Goal: Entertainment & Leisure: Consume media (video, audio)

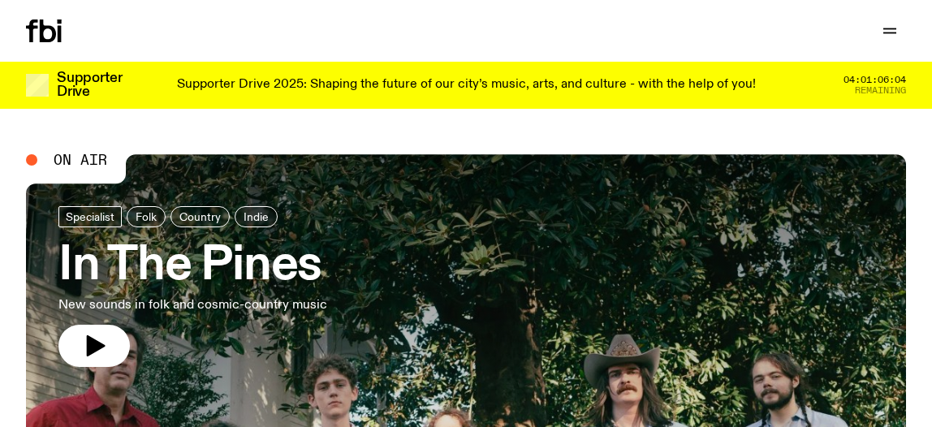
click at [279, 280] on h3 "In The Pines" at bounding box center [192, 266] width 269 height 45
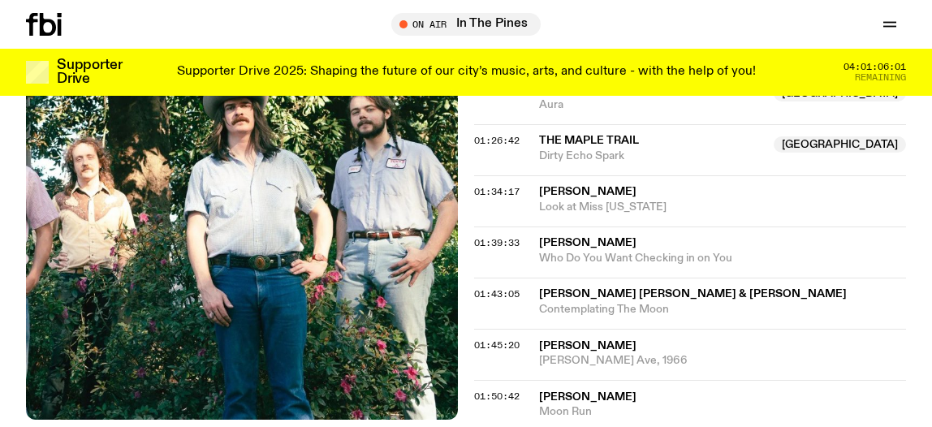
scroll to position [1541, 0]
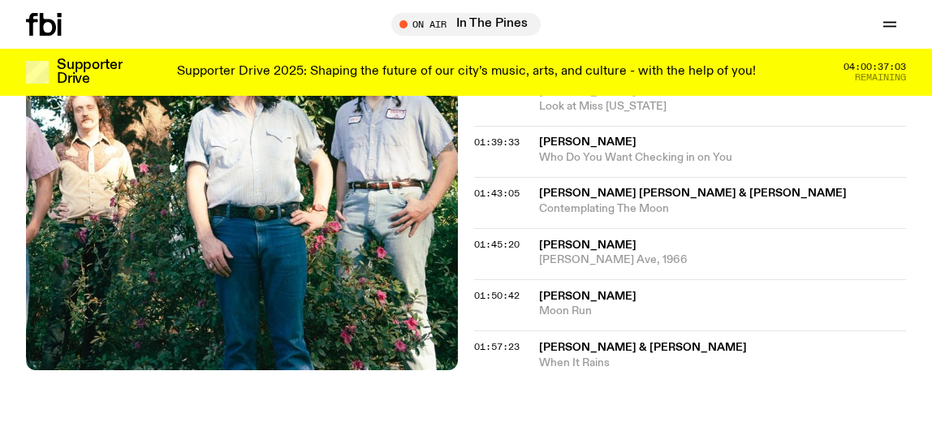
click at [38, 20] on icon at bounding box center [44, 24] width 36 height 23
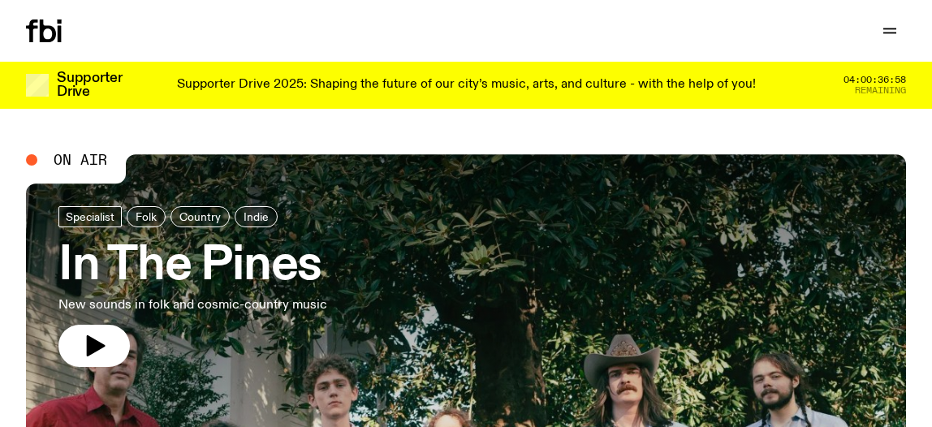
click at [48, 28] on icon at bounding box center [44, 30] width 36 height 23
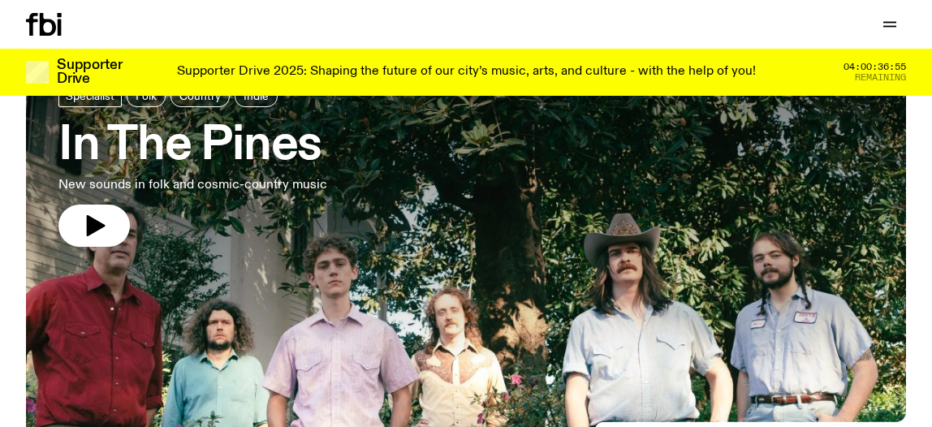
scroll to position [109, 0]
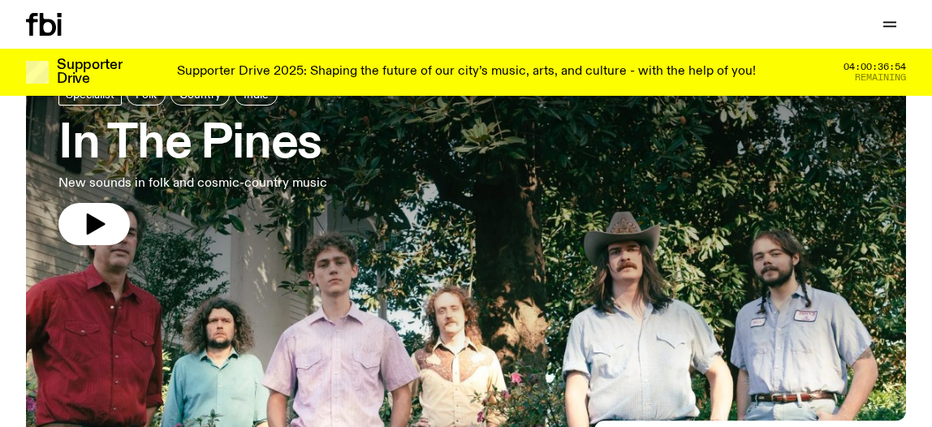
click at [61, 32] on div at bounding box center [65, 24] width 78 height 23
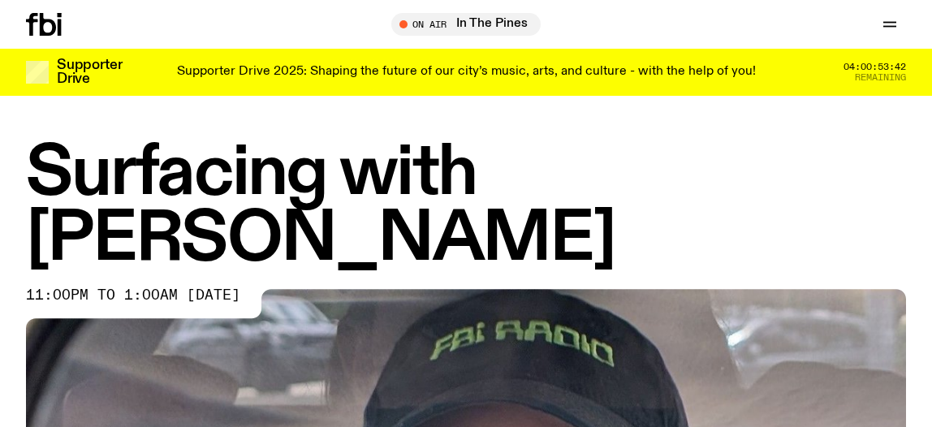
scroll to position [555, 0]
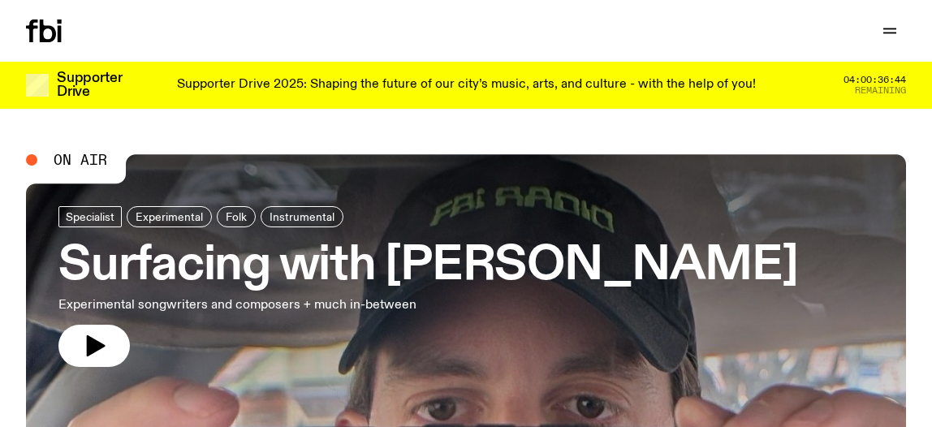
click at [378, 261] on h3 "Surfacing with [PERSON_NAME]" at bounding box center [427, 266] width 739 height 45
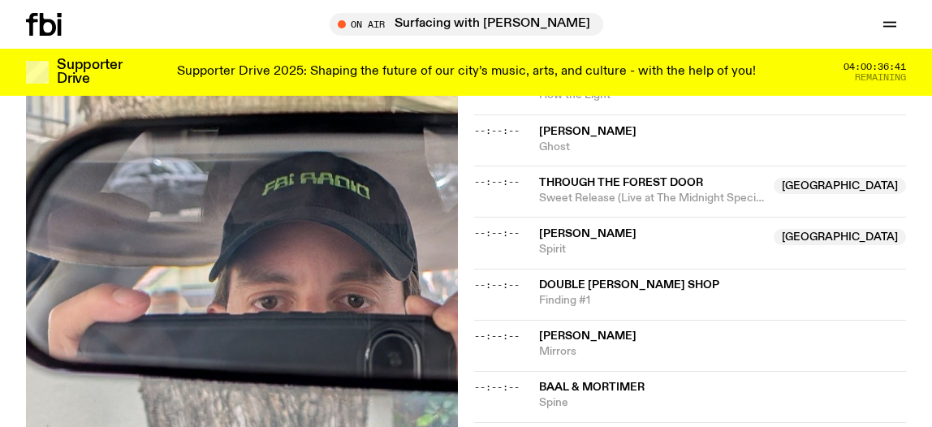
scroll to position [791, 0]
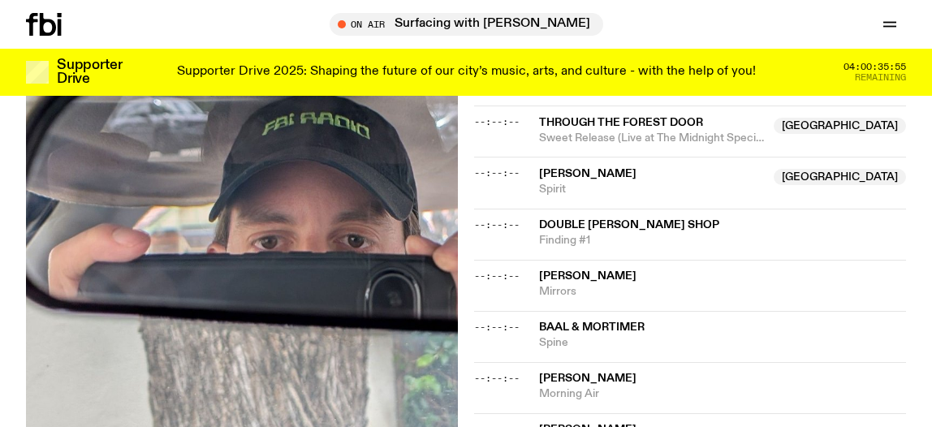
scroll to position [852, 0]
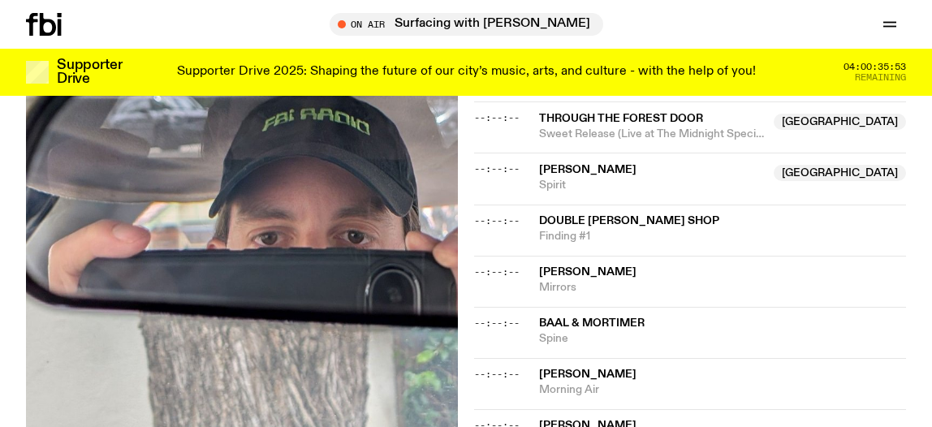
click at [626, 218] on span "Double [PERSON_NAME] Shop" at bounding box center [629, 220] width 180 height 11
